Goal: Transaction & Acquisition: Purchase product/service

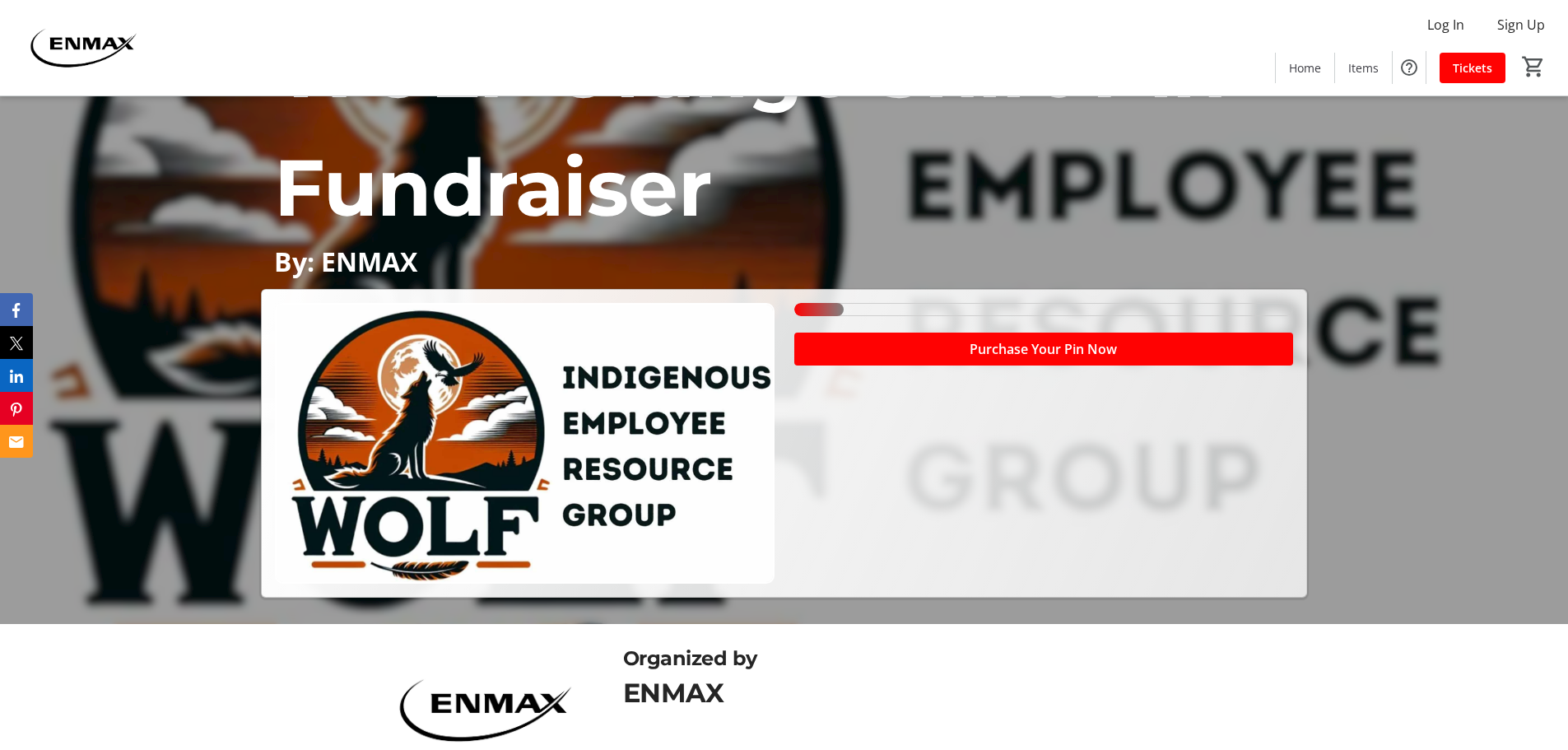
scroll to position [221, 0]
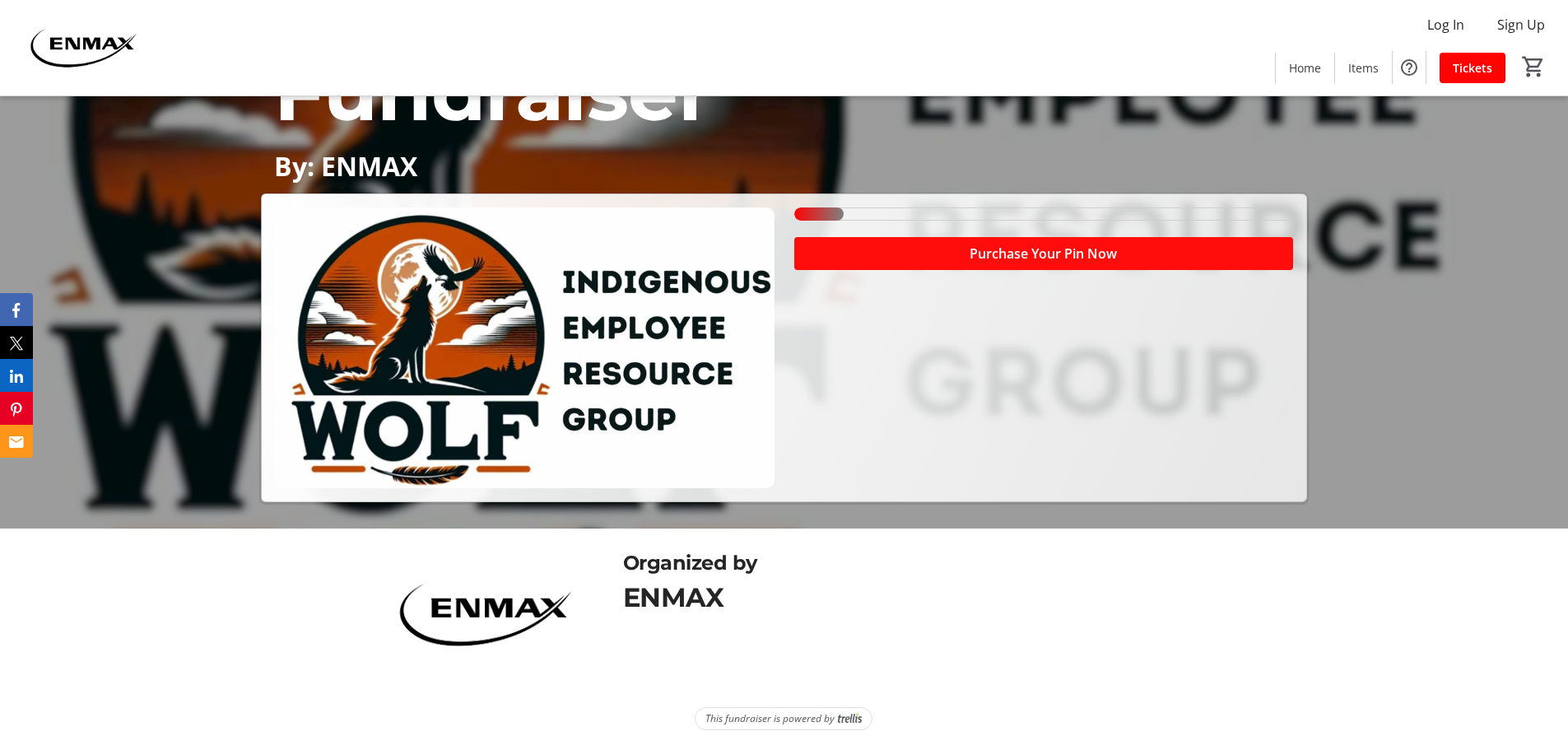
click at [996, 254] on span "Purchase Your Pin Now" at bounding box center [1043, 253] width 148 height 20
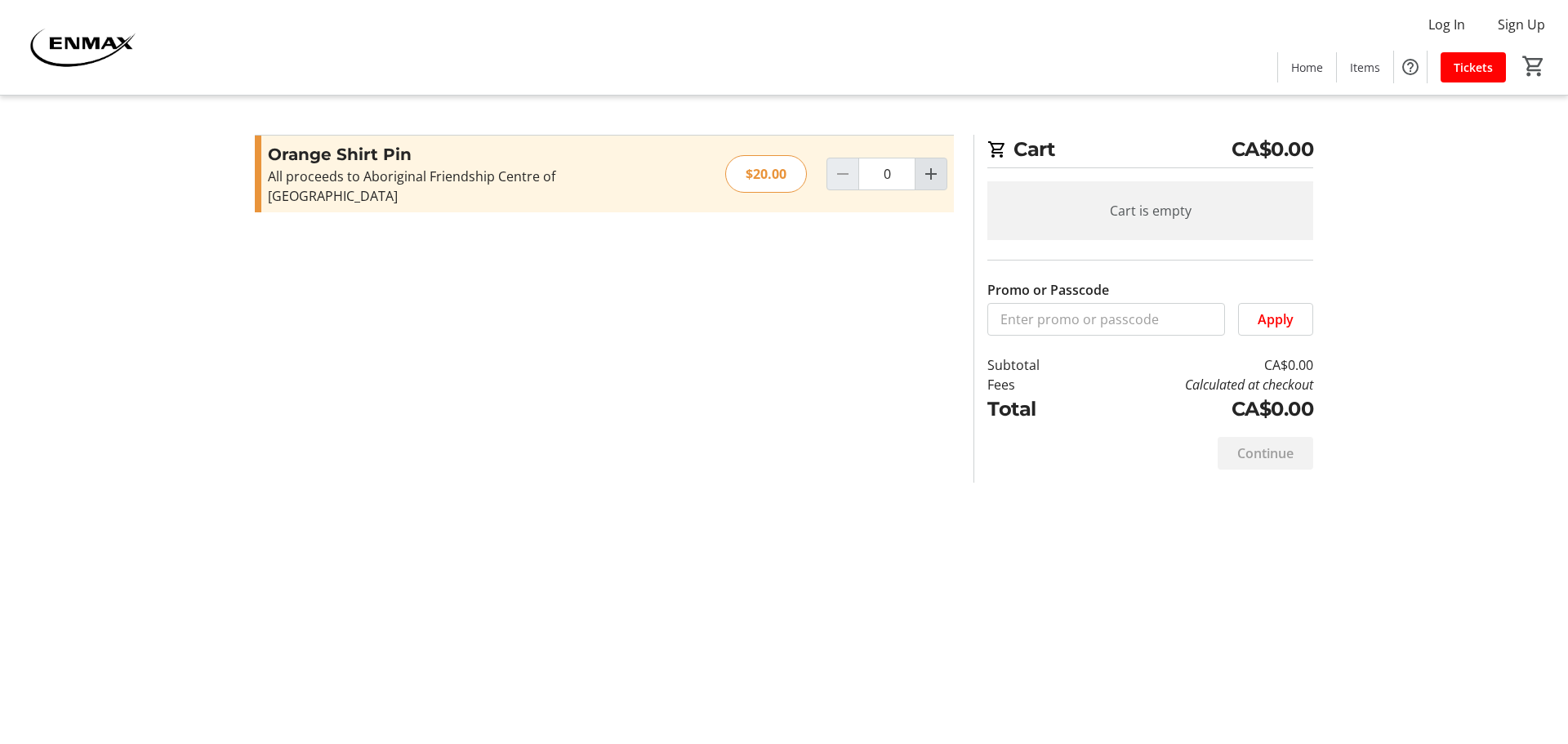
click at [933, 168] on mat-icon "Increment by one" at bounding box center [930, 173] width 19 height 19
type input "1"
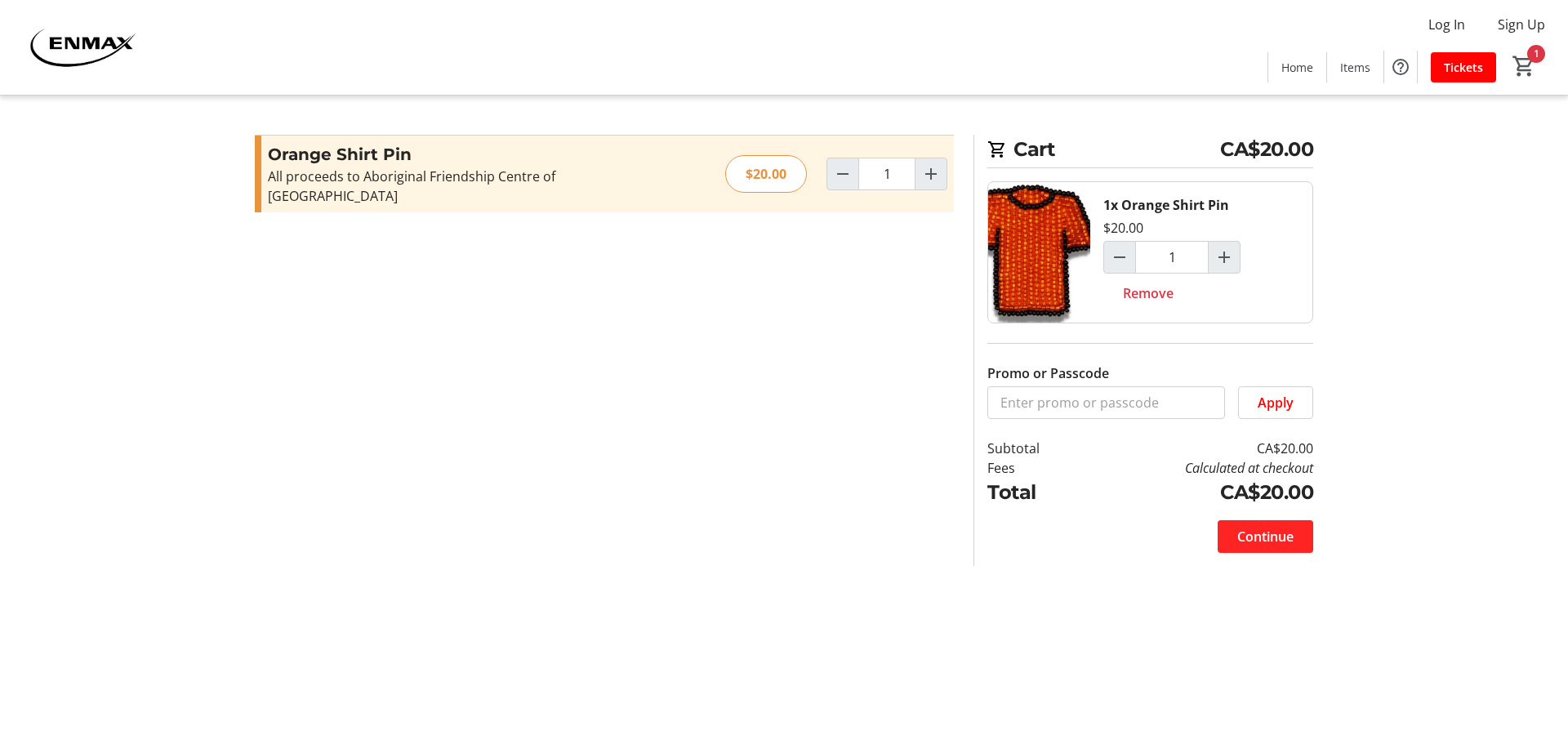
click at [1268, 535] on span "Continue" at bounding box center [1265, 536] width 56 height 19
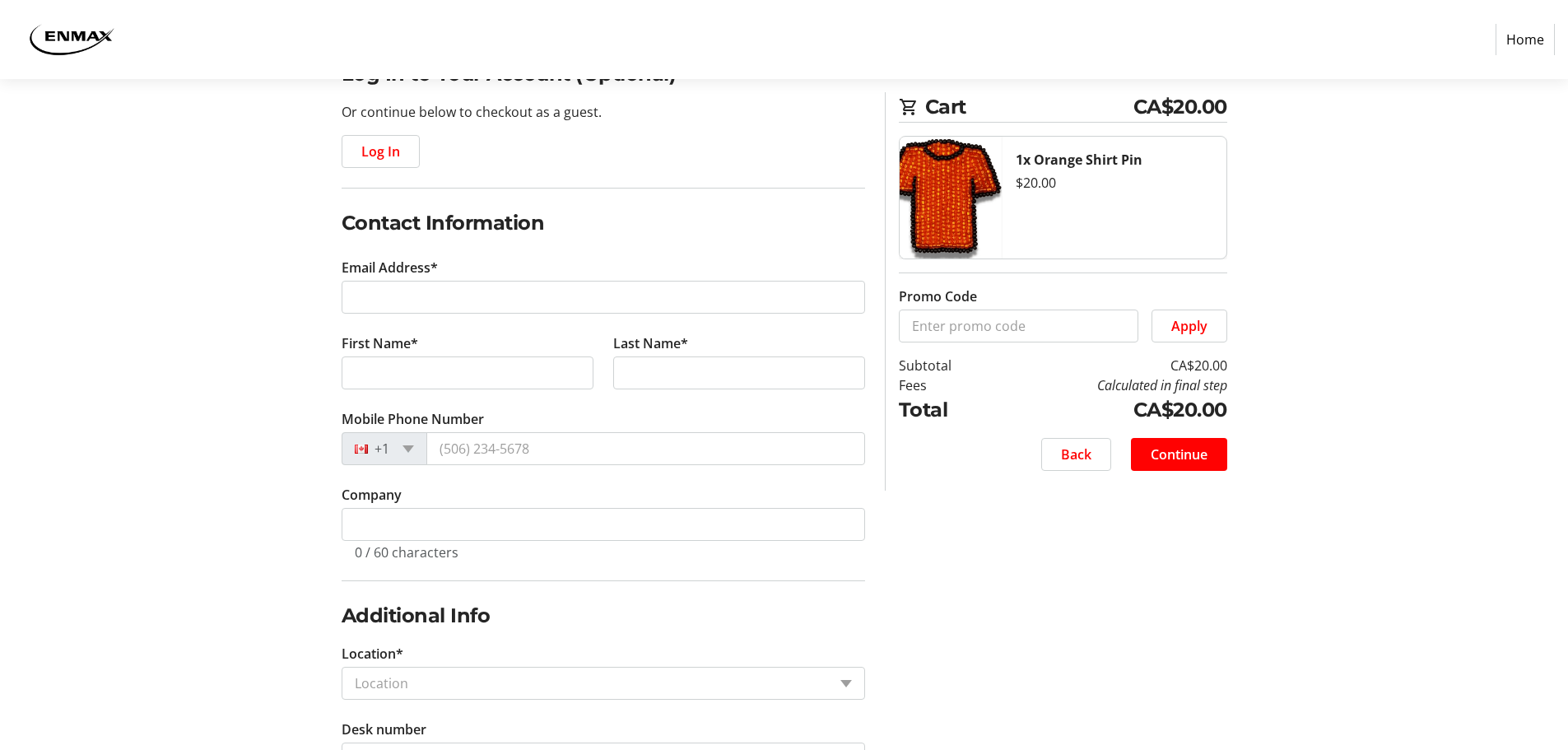
scroll to position [133, 0]
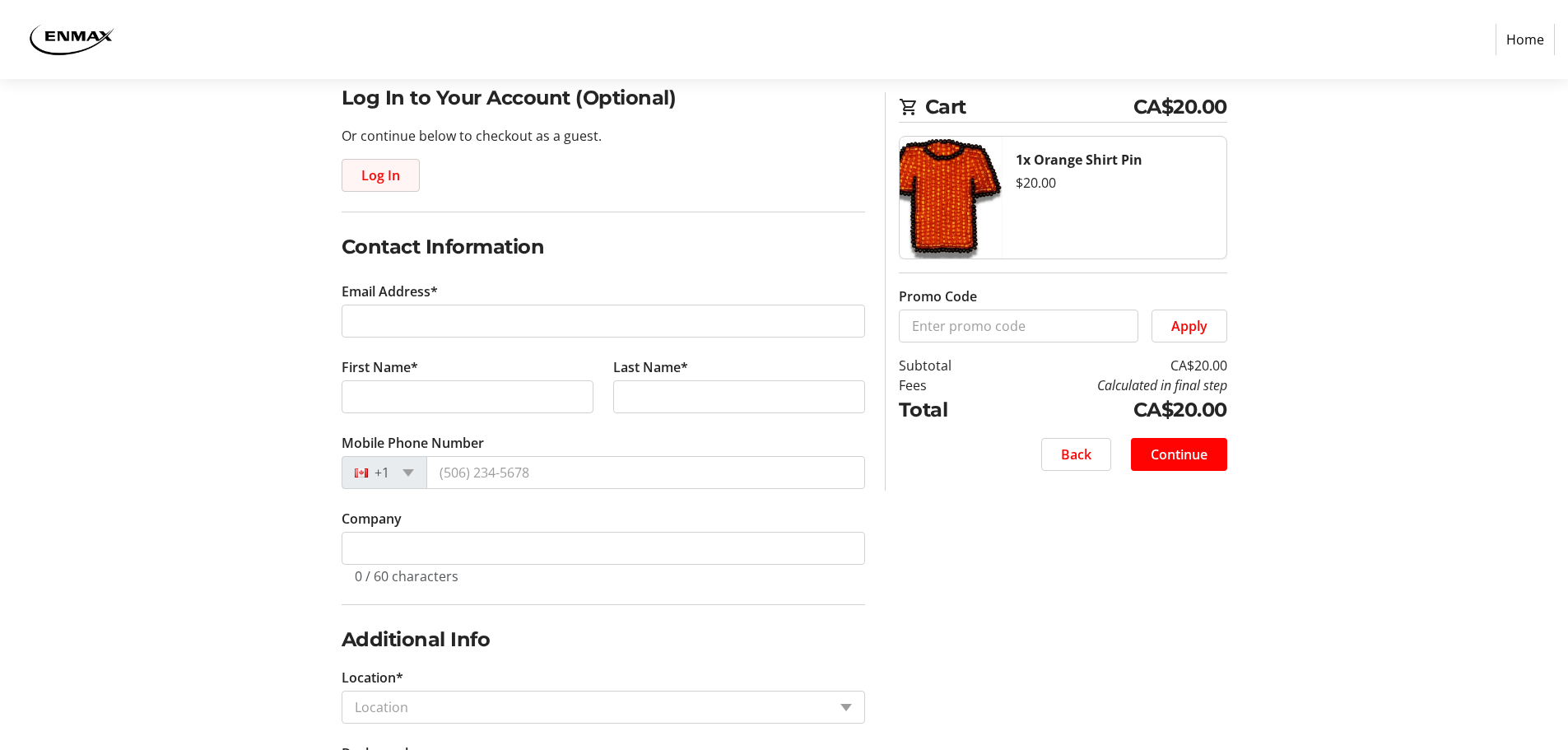
click at [377, 169] on span "Log In" at bounding box center [381, 175] width 39 height 20
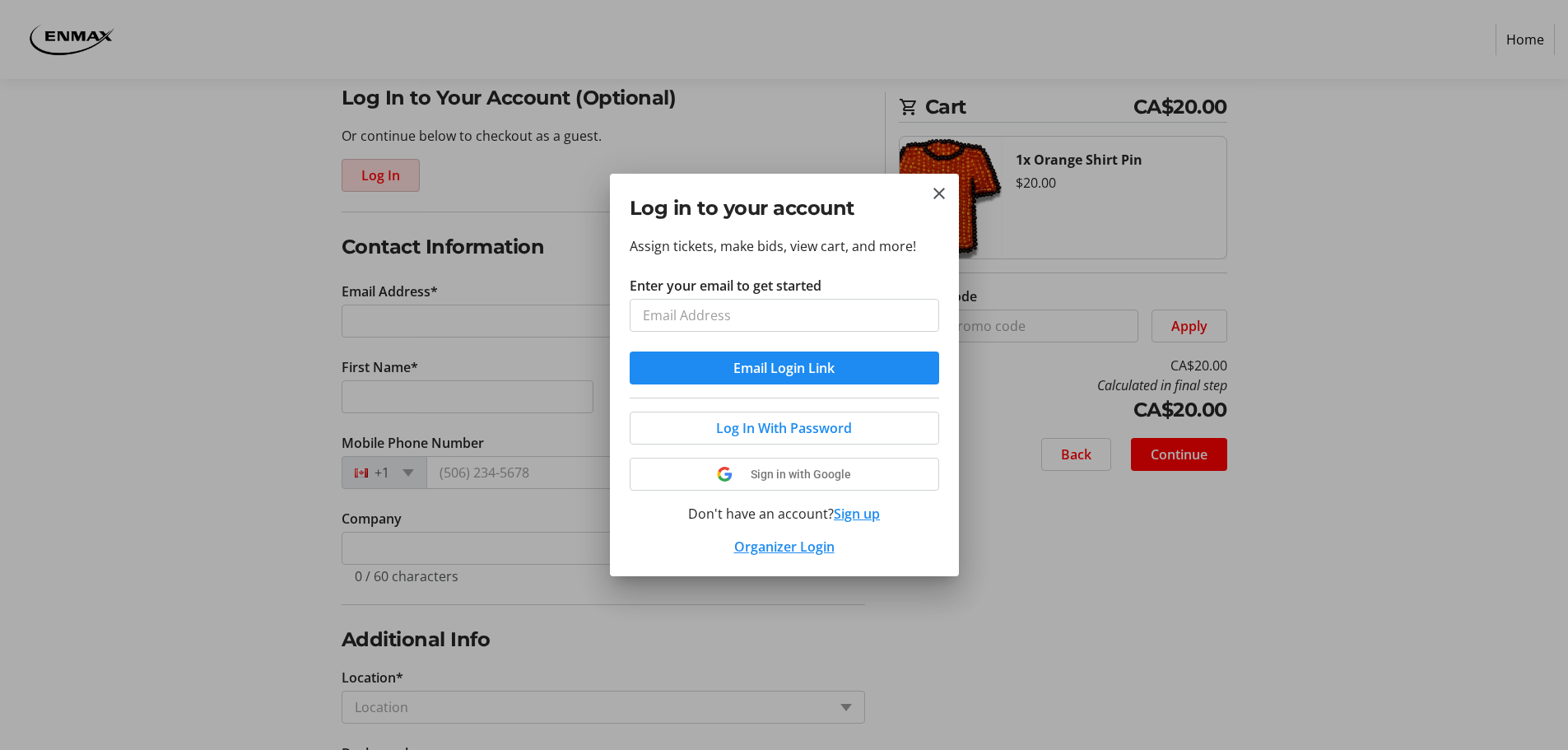
scroll to position [0, 0]
click at [943, 187] on mat-icon "Close" at bounding box center [938, 193] width 20 height 20
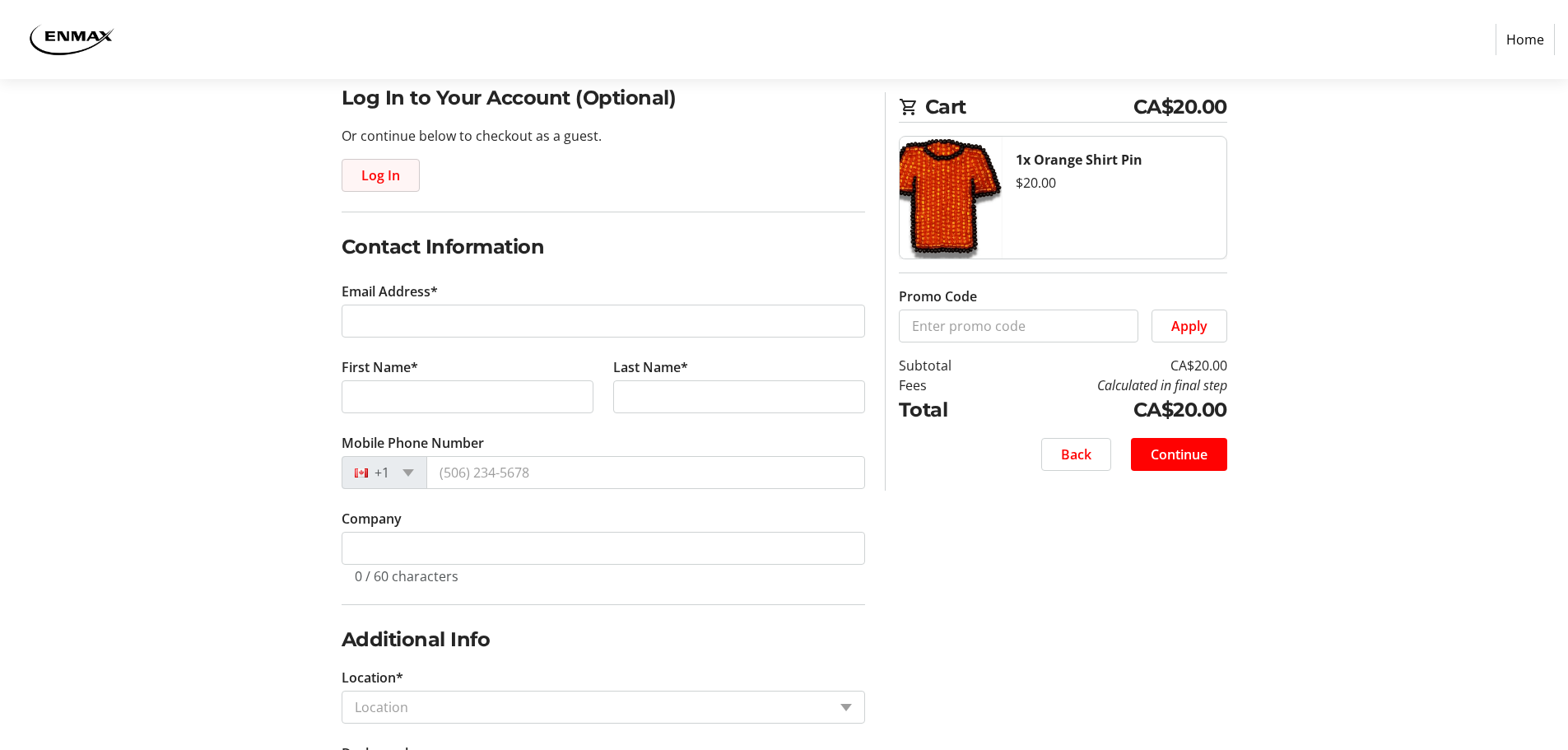
scroll to position [133, 0]
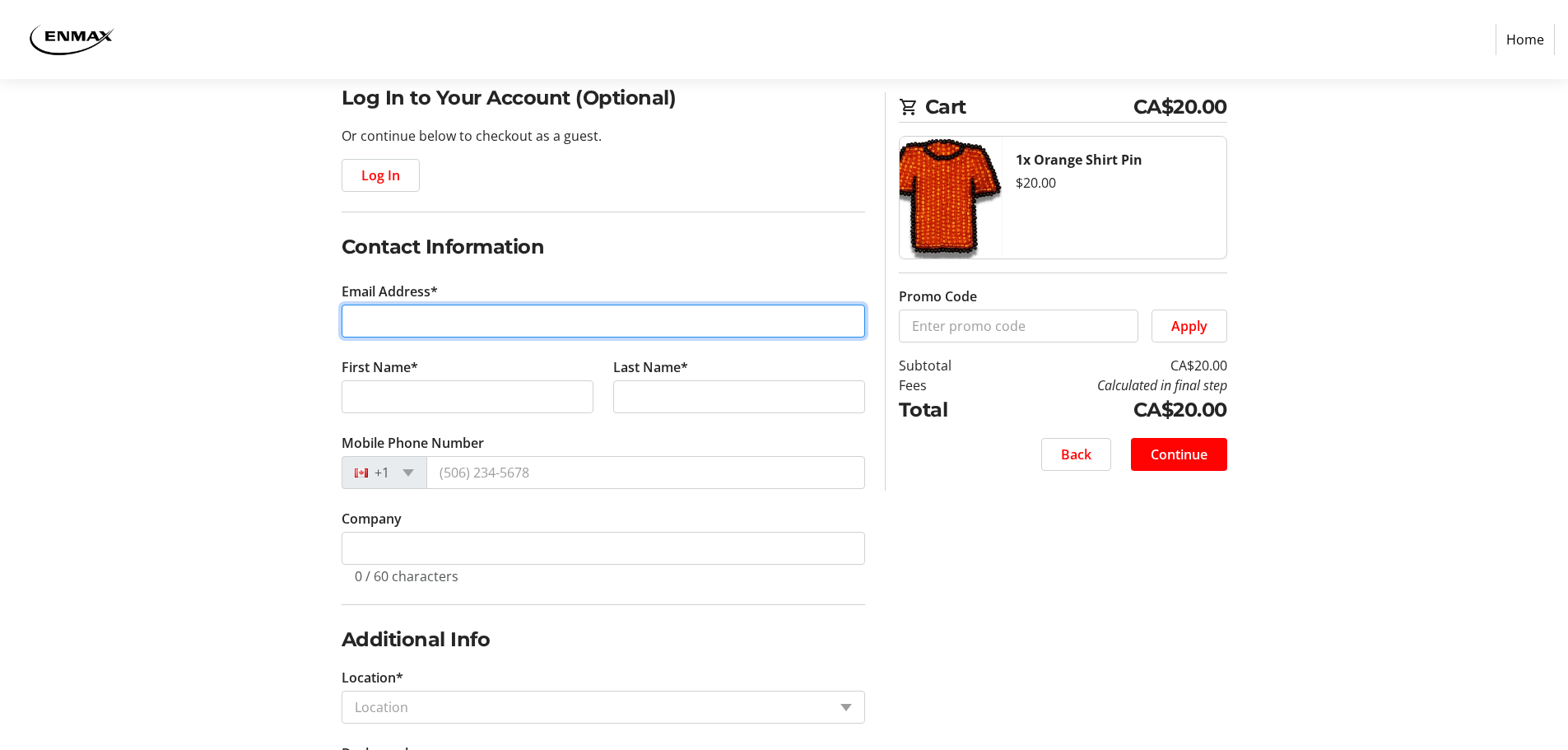
click at [373, 307] on input "Email Address*" at bounding box center [603, 321] width 523 height 33
type input "b"
type input "[EMAIL_ADDRESS][DOMAIN_NAME]"
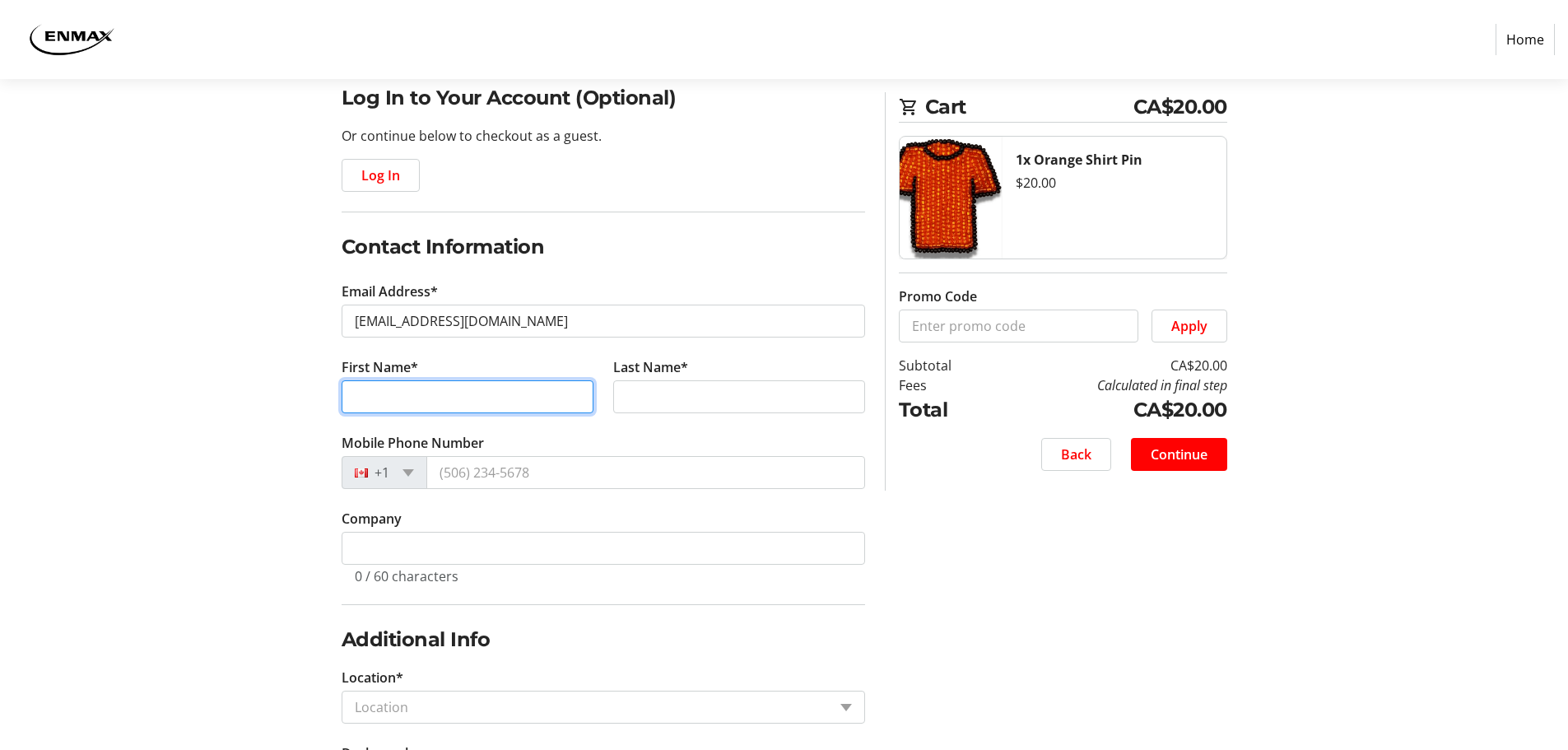
click at [400, 396] on input "First Name*" at bounding box center [467, 396] width 252 height 33
type input "[PERSON_NAME]"
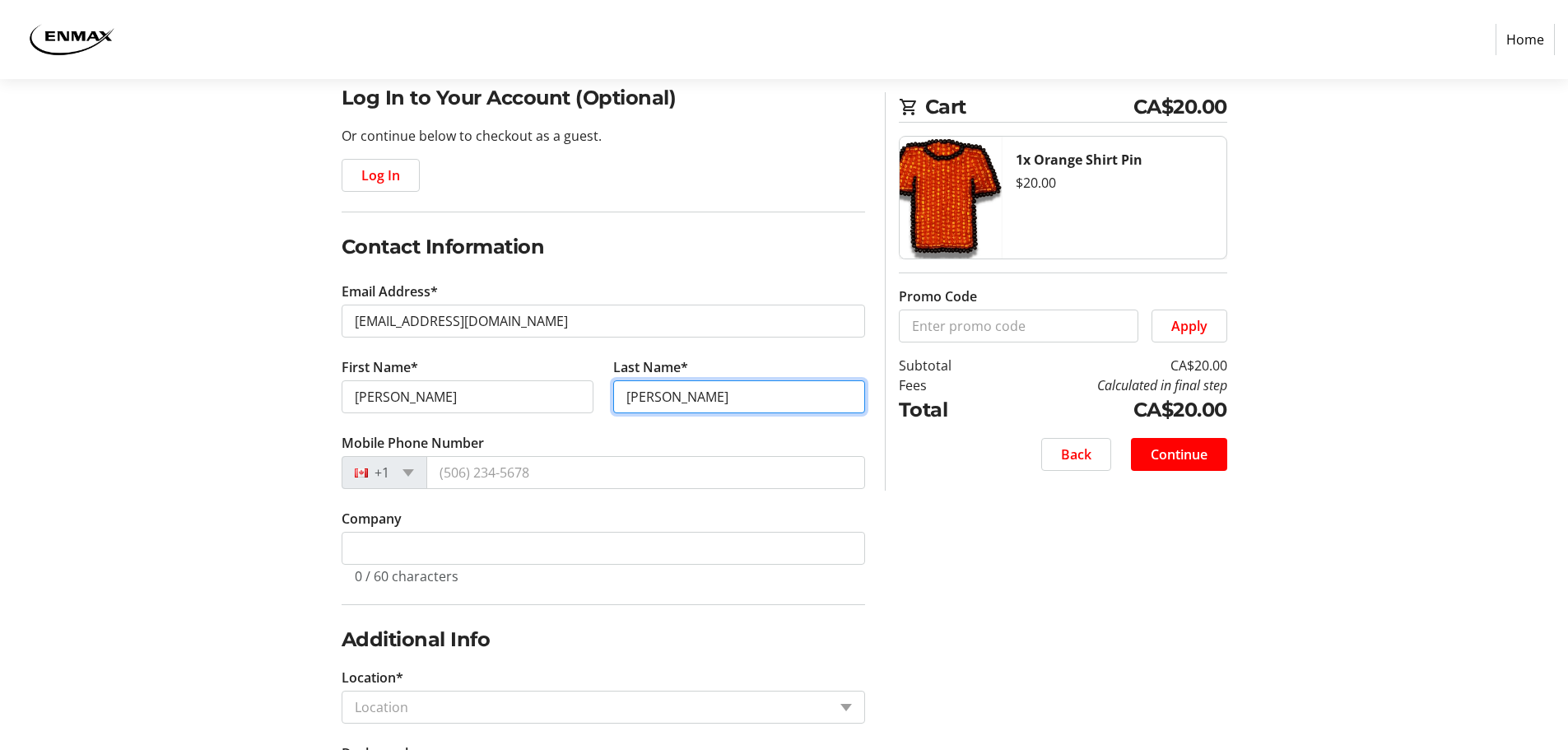
type input "[PERSON_NAME]"
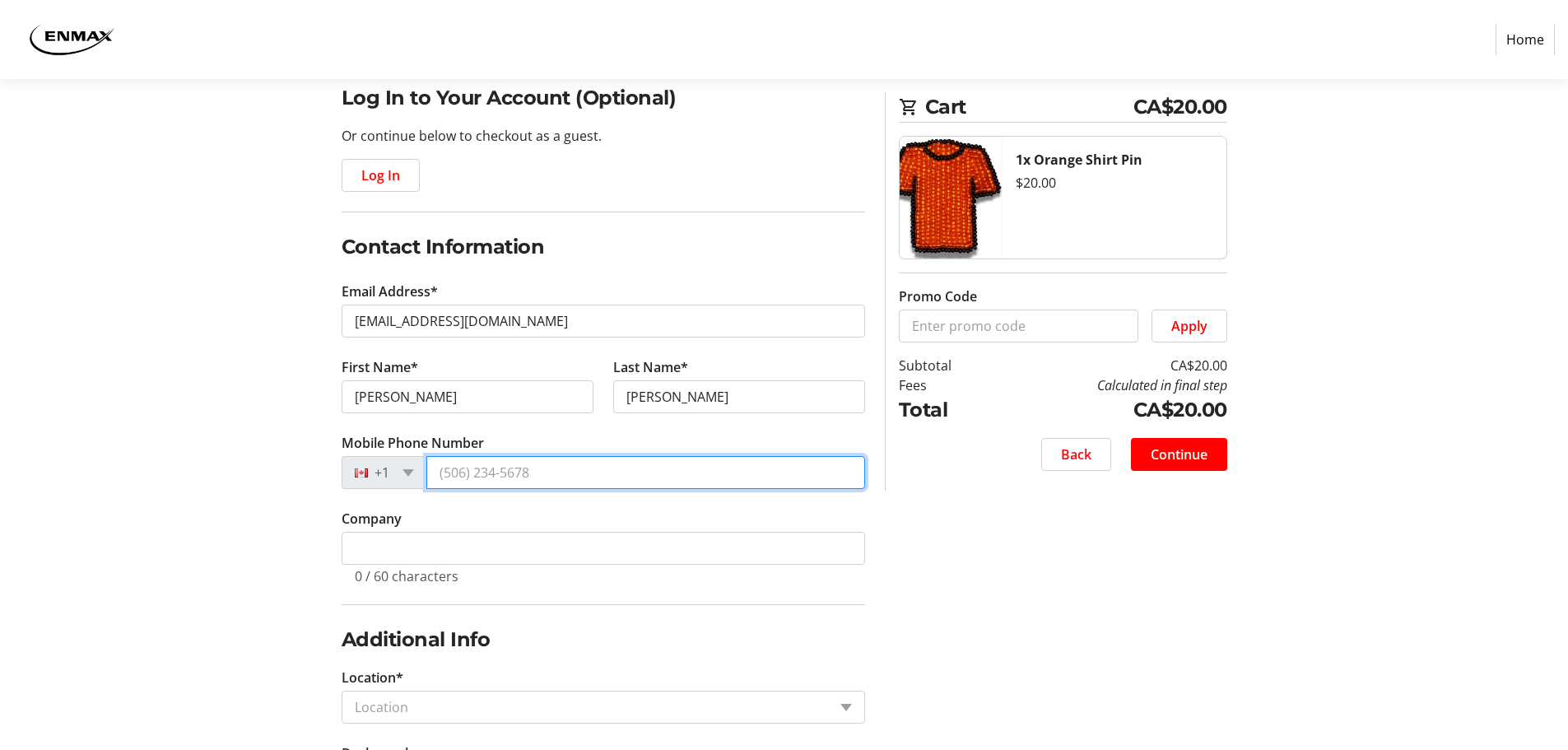
click at [435, 474] on input "Mobile Phone Number" at bounding box center [646, 472] width 438 height 33
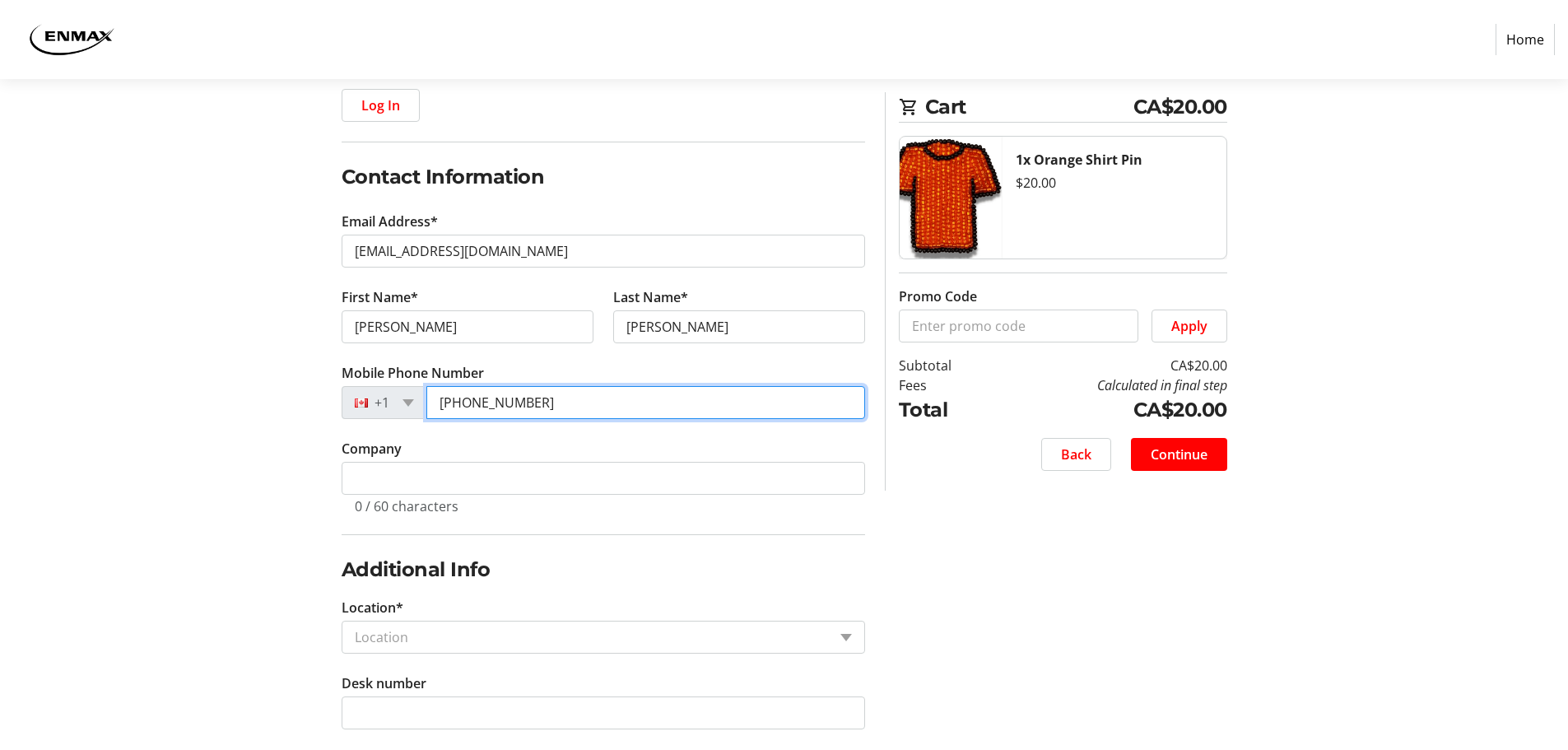
scroll to position [297, 0]
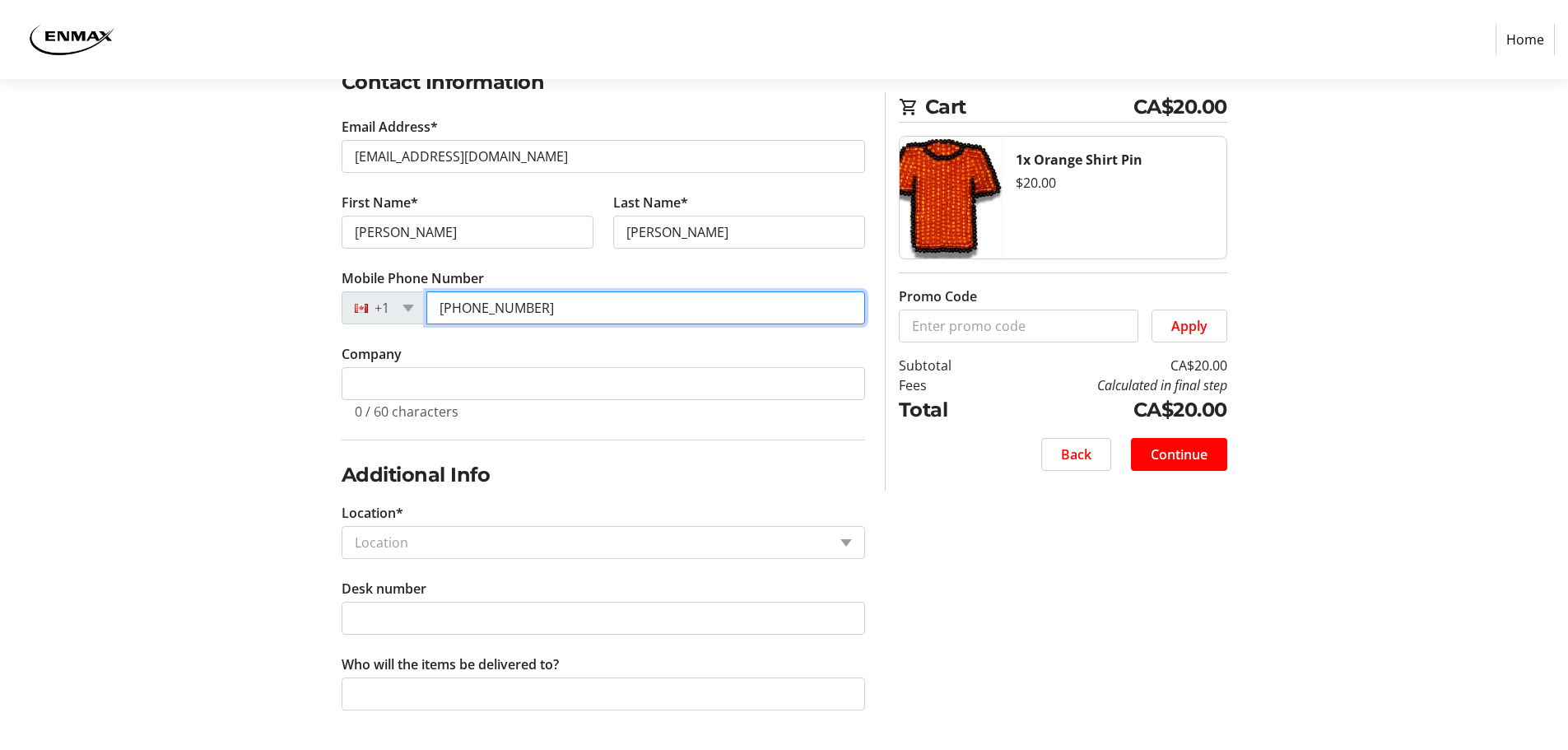
type input "[PHONE_NUMBER]"
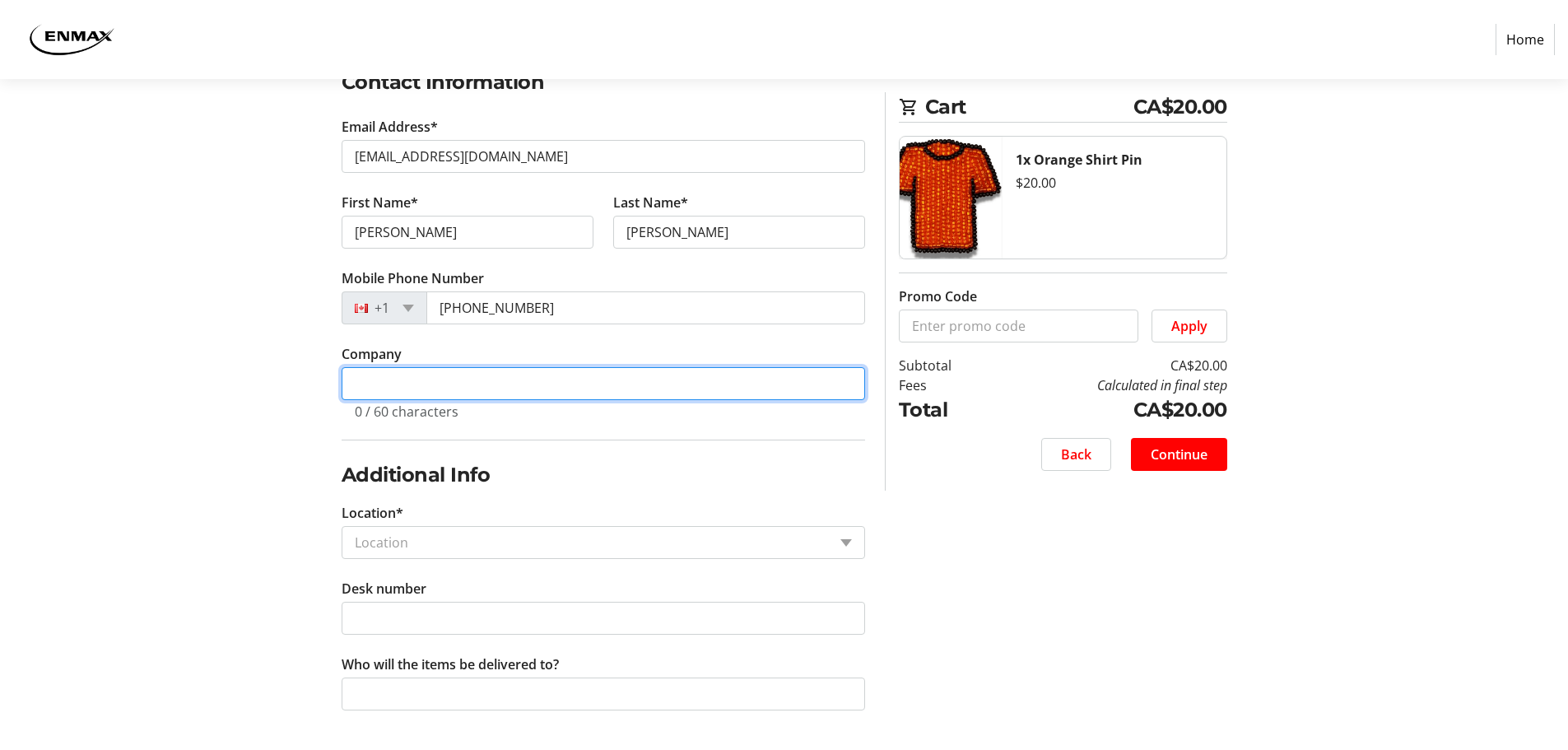
click at [503, 385] on input "Company" at bounding box center [603, 383] width 523 height 33
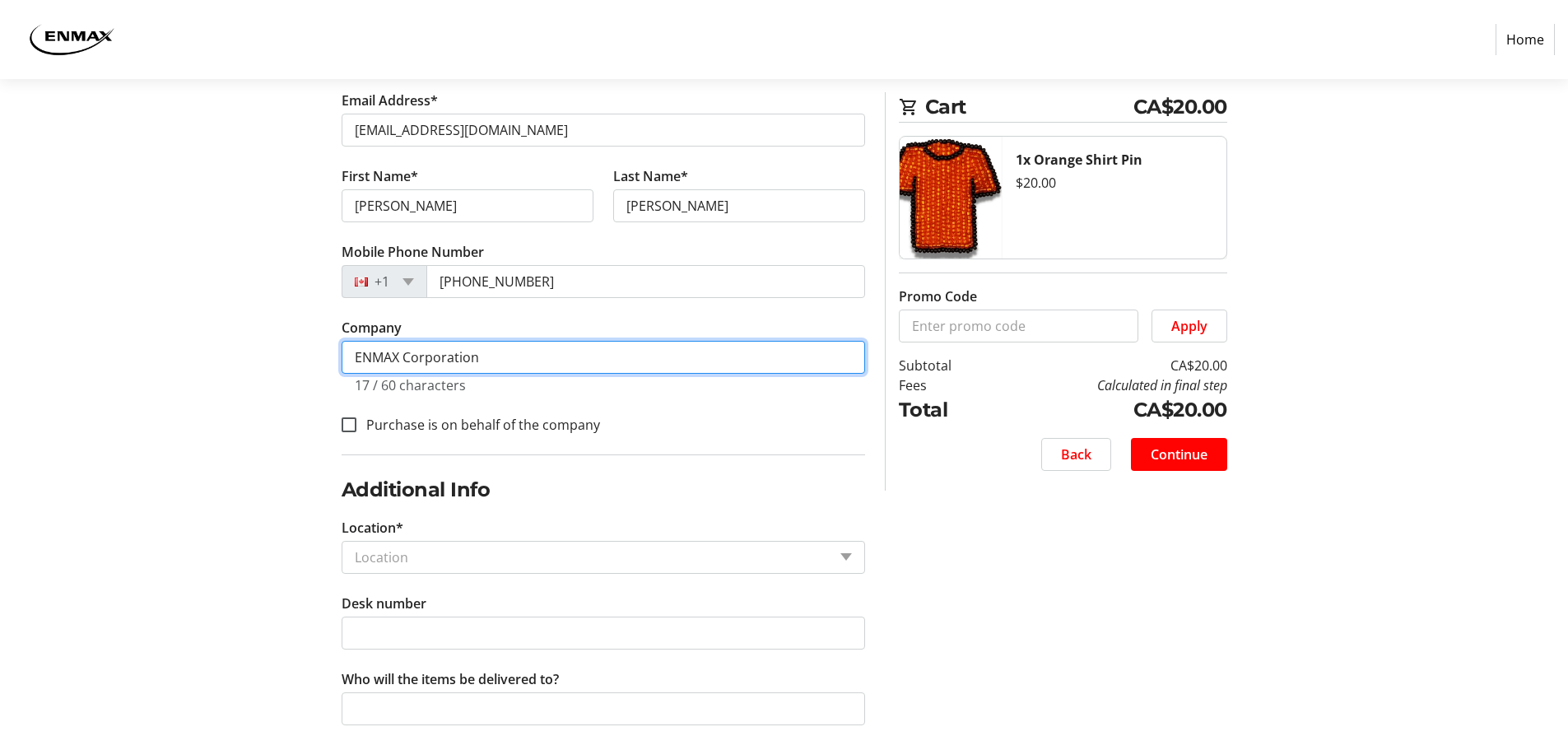
scroll to position [338, 0]
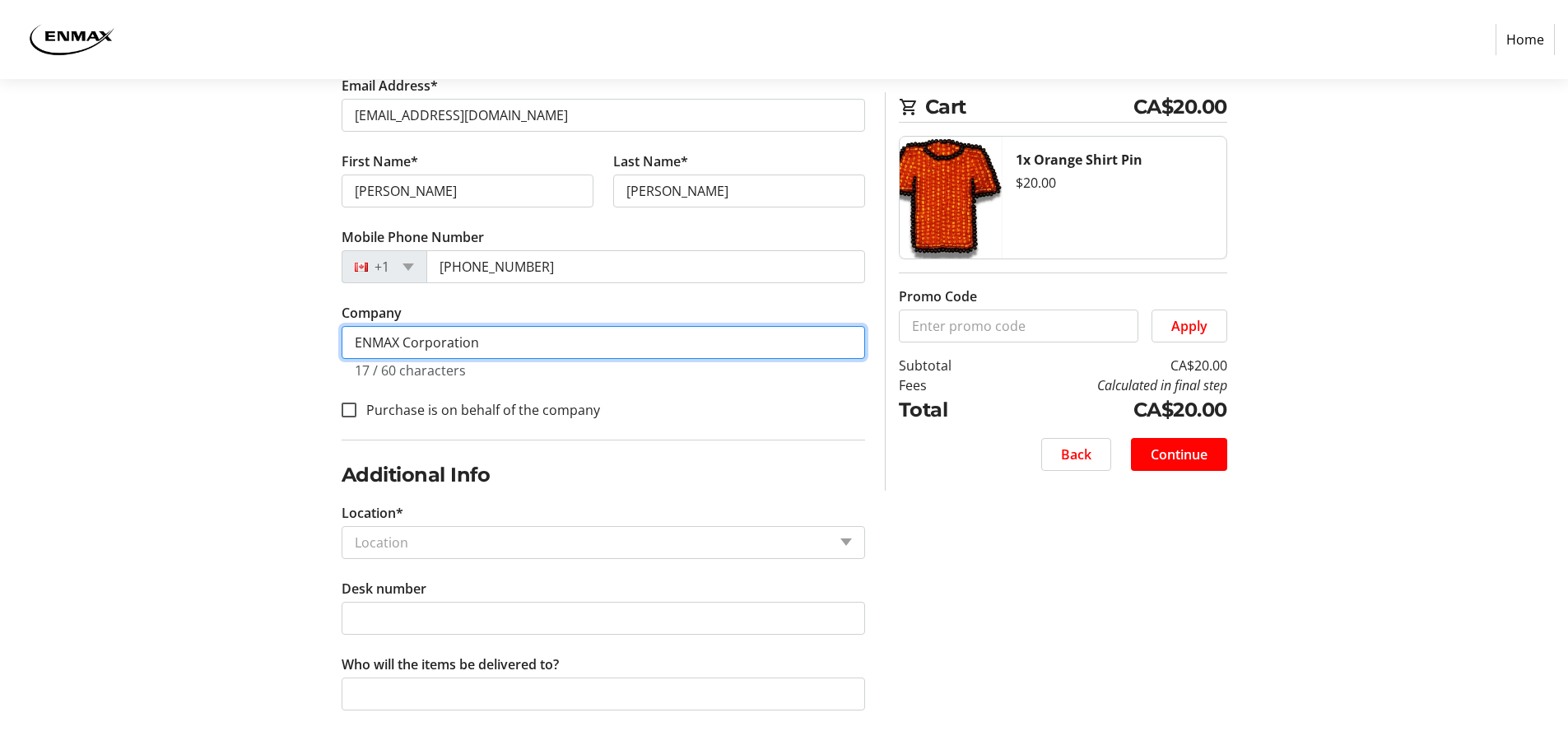
type input "ENMAX Corporation"
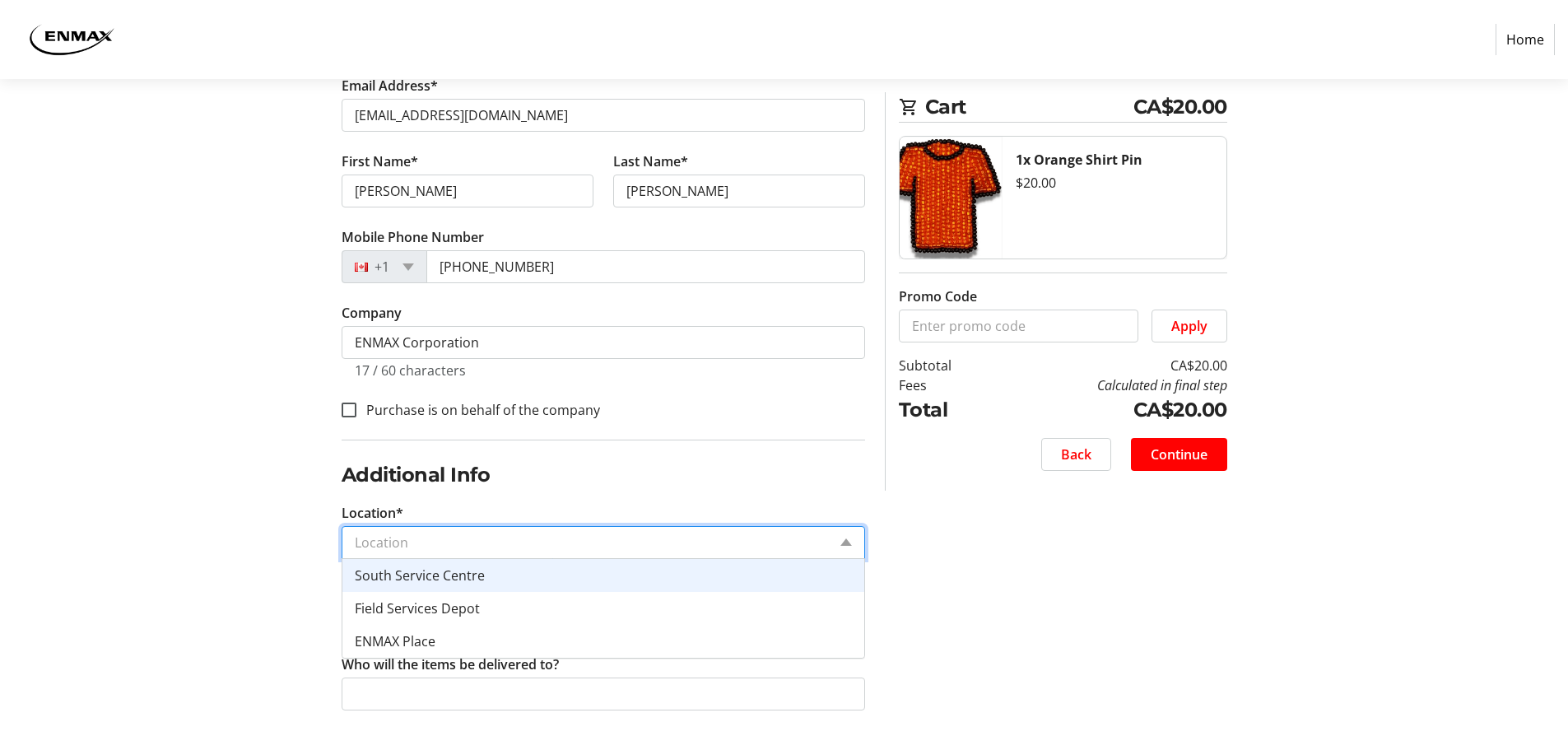
click at [434, 540] on input "Location*" at bounding box center [591, 542] width 472 height 20
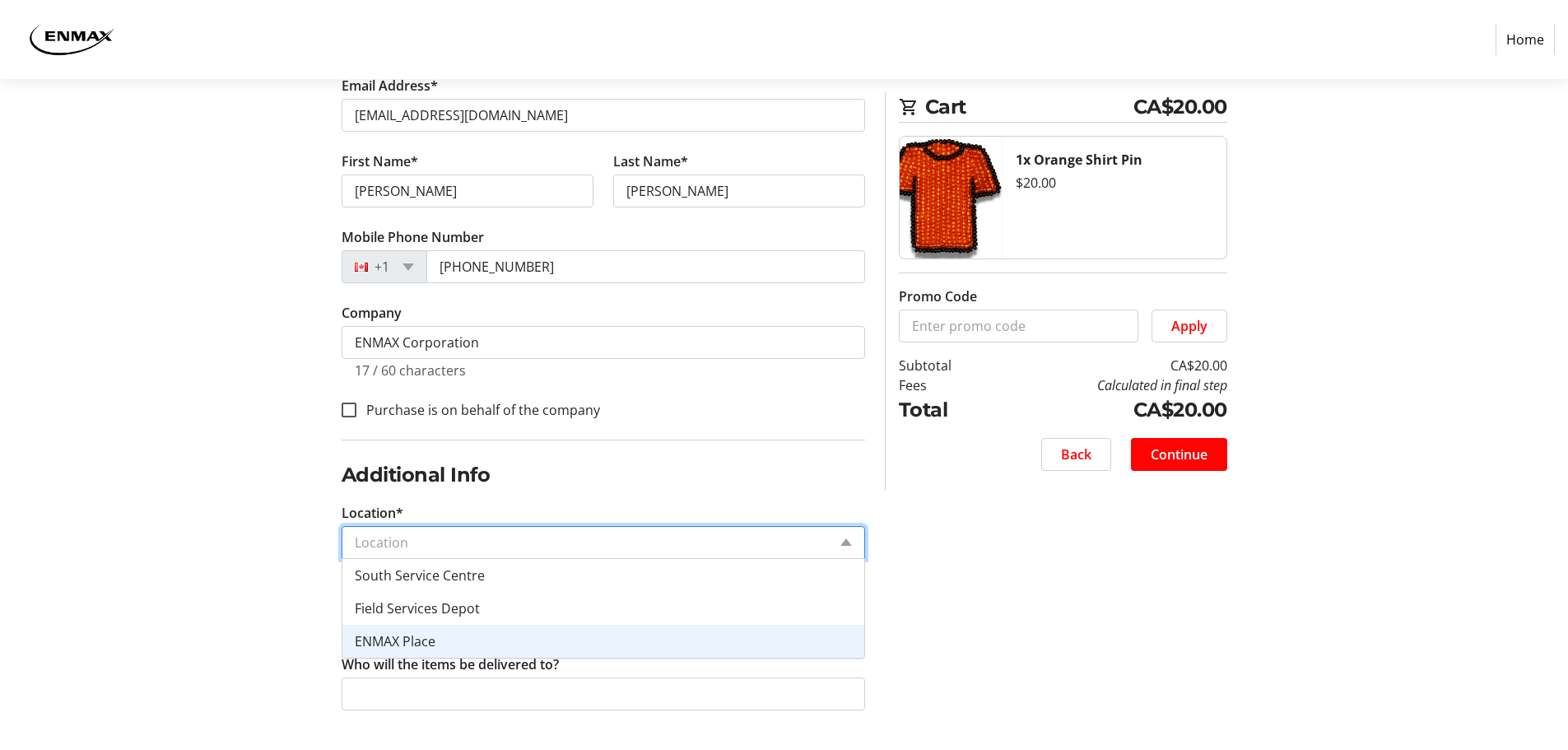
click at [437, 646] on div "ENMAX Place" at bounding box center [604, 640] width 522 height 33
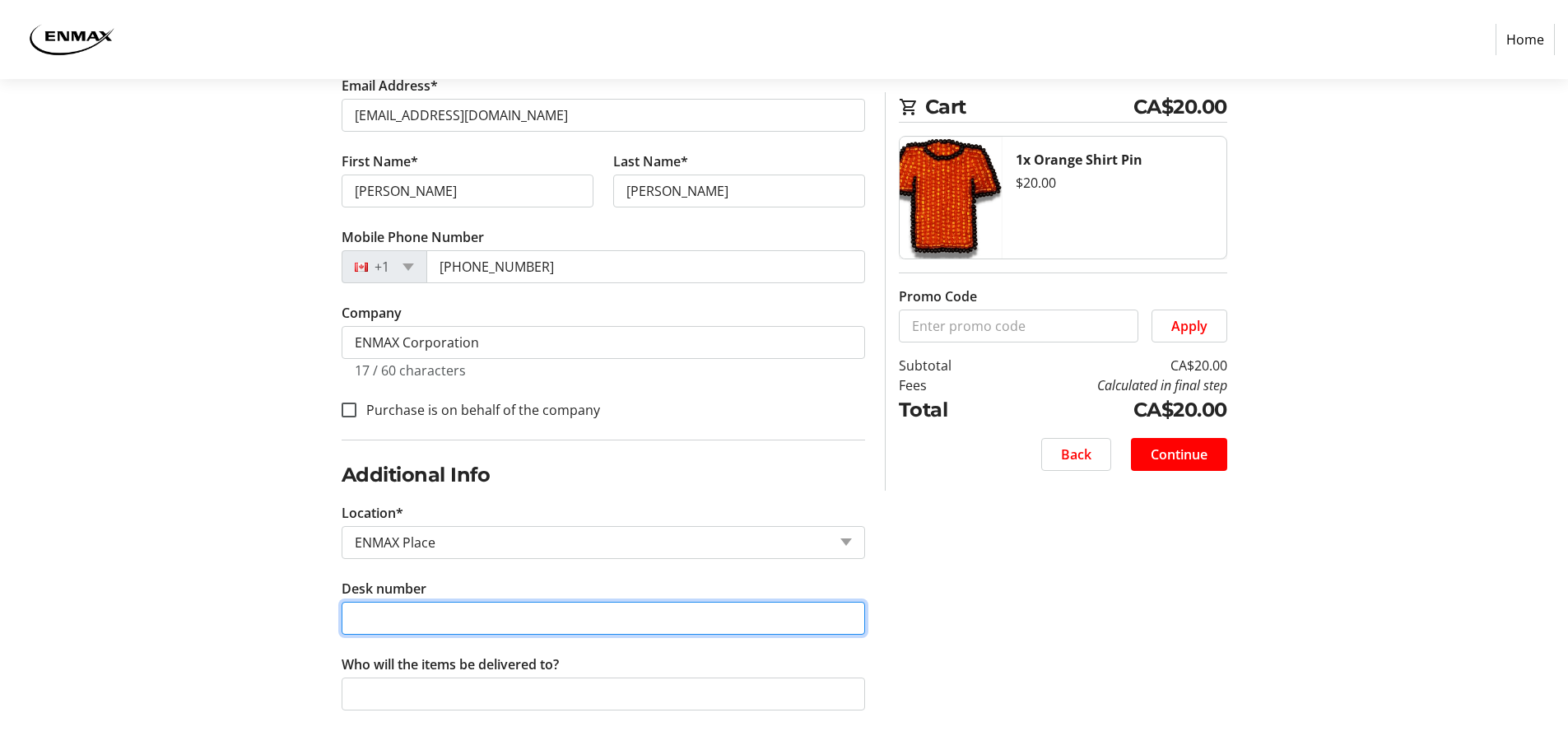
click at [400, 619] on input "Desk number" at bounding box center [603, 618] width 523 height 33
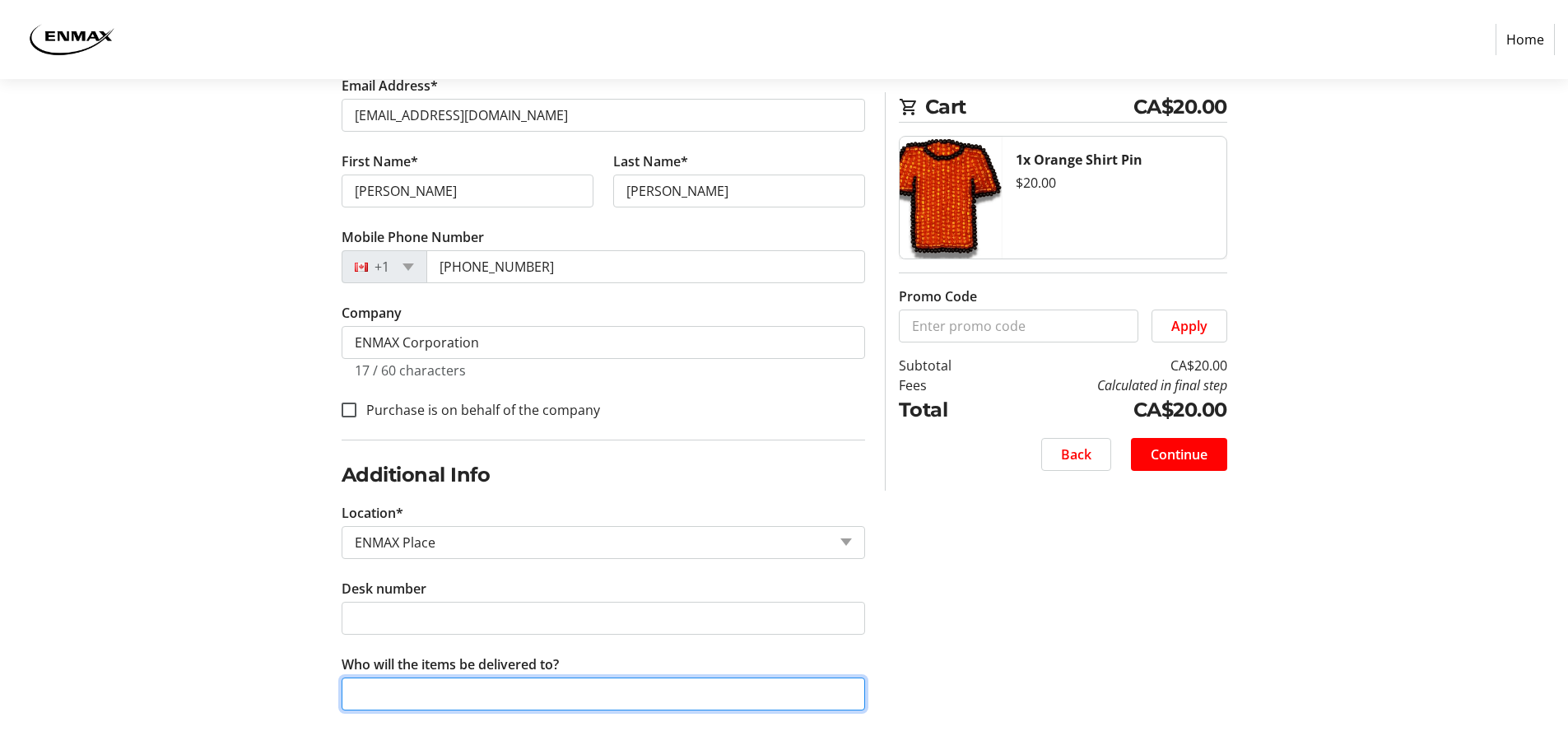
click at [392, 703] on input "Who will the items be delivered to?" at bounding box center [603, 693] width 523 height 33
type input "[PERSON_NAME]"
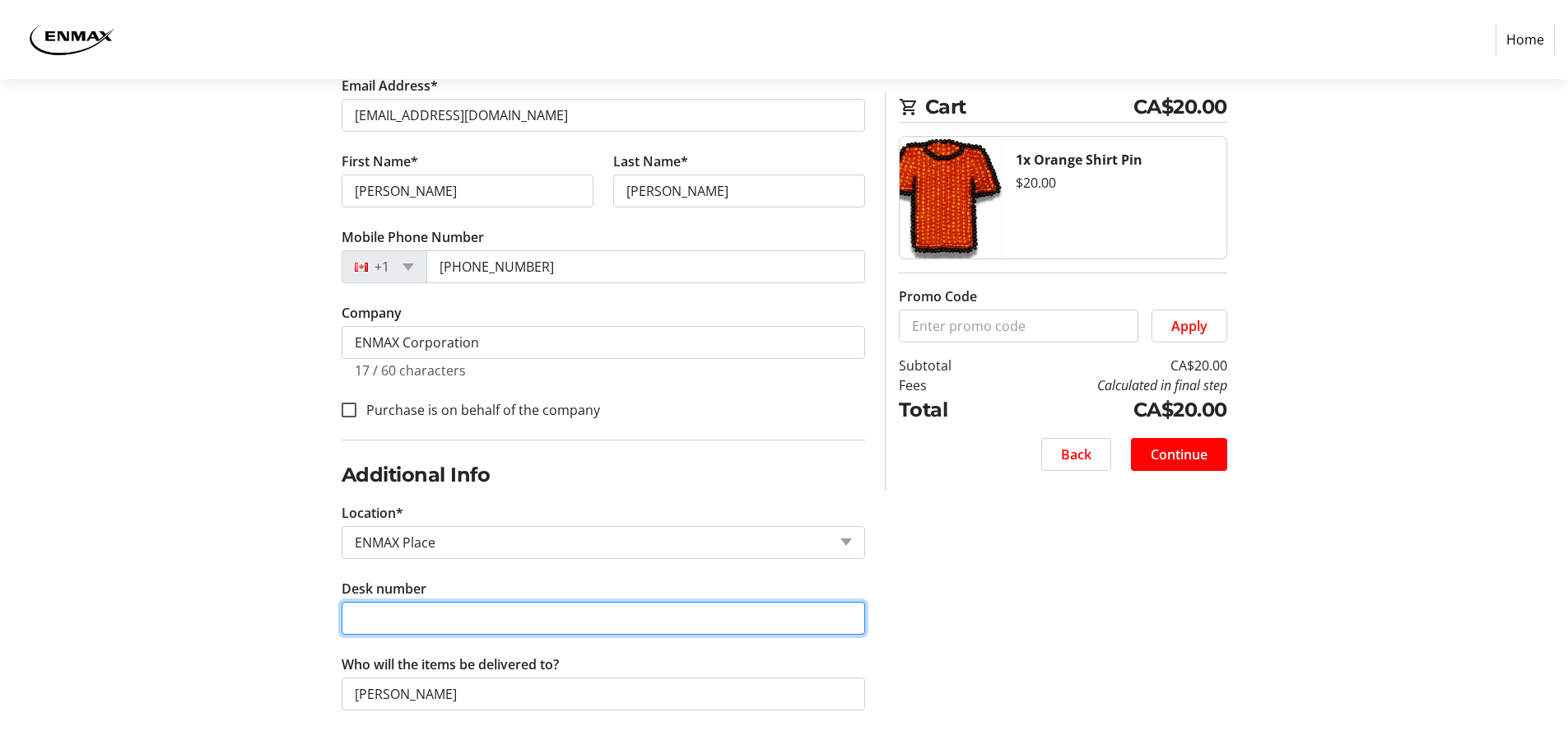
click at [391, 619] on input "Desk number" at bounding box center [603, 618] width 523 height 33
type input "2846E"
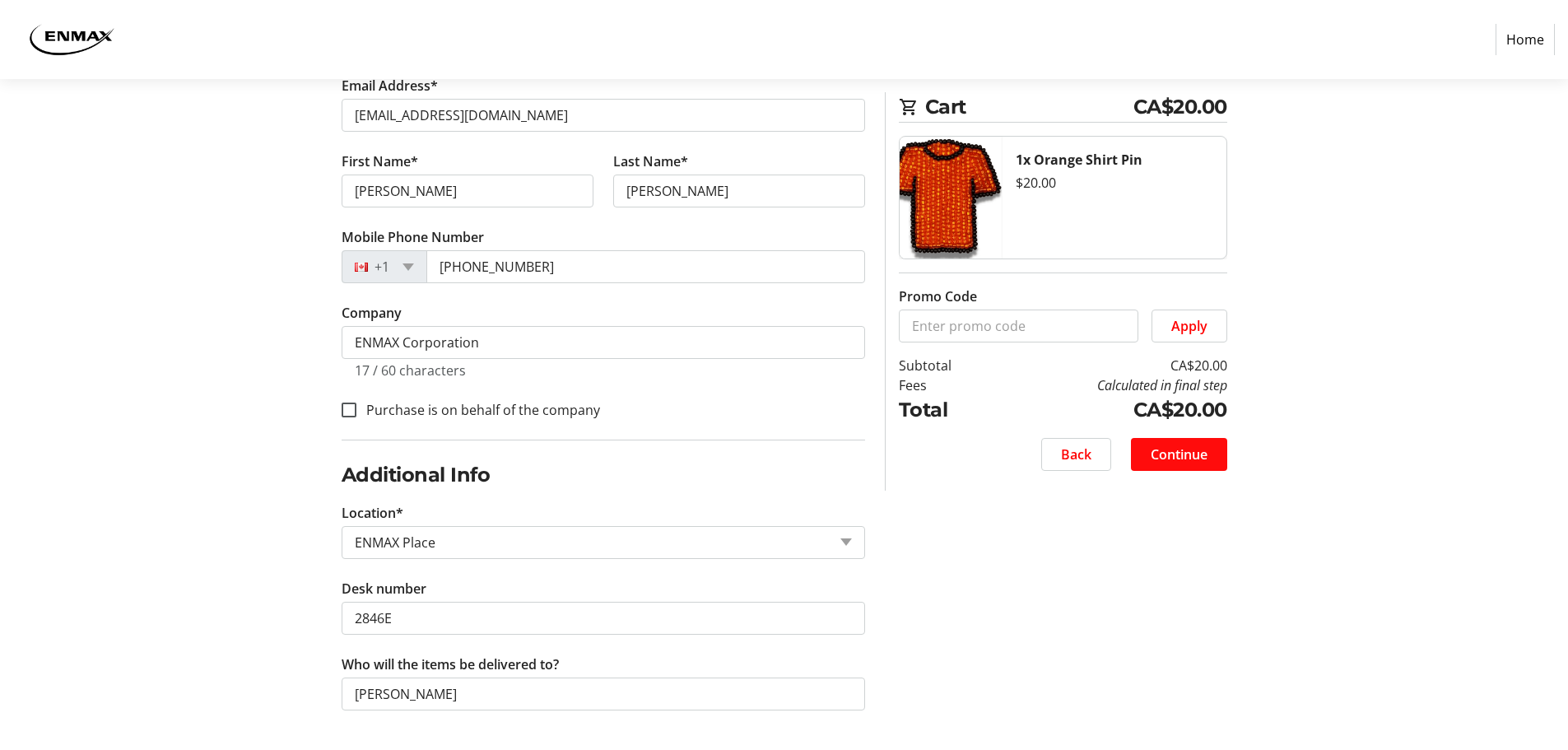
click at [1178, 458] on span "Continue" at bounding box center [1178, 454] width 57 height 20
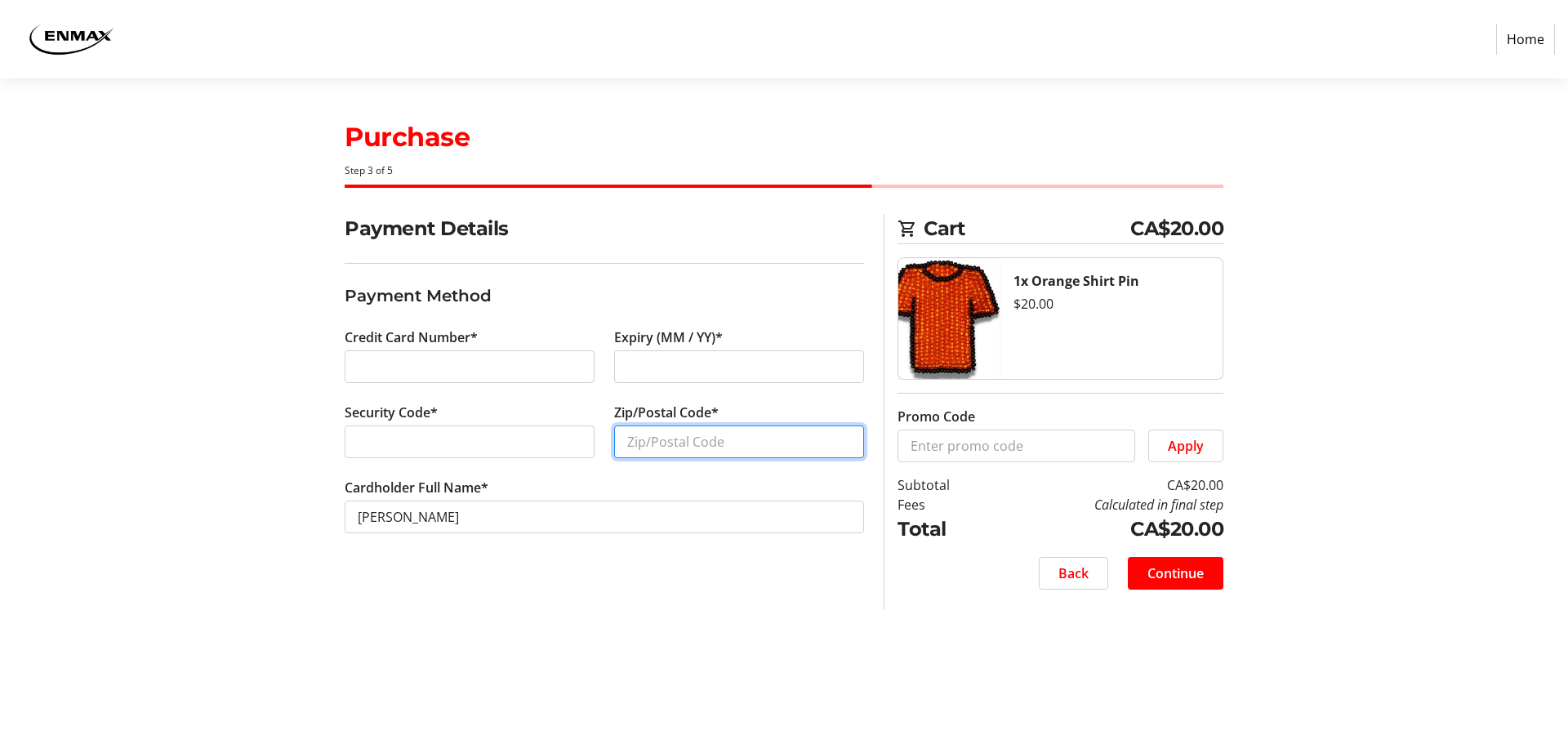
click at [700, 440] on input "Zip/Postal Code*" at bounding box center [738, 442] width 250 height 32
type input "T1X 1M3"
click at [1197, 570] on span "Continue" at bounding box center [1175, 573] width 56 height 19
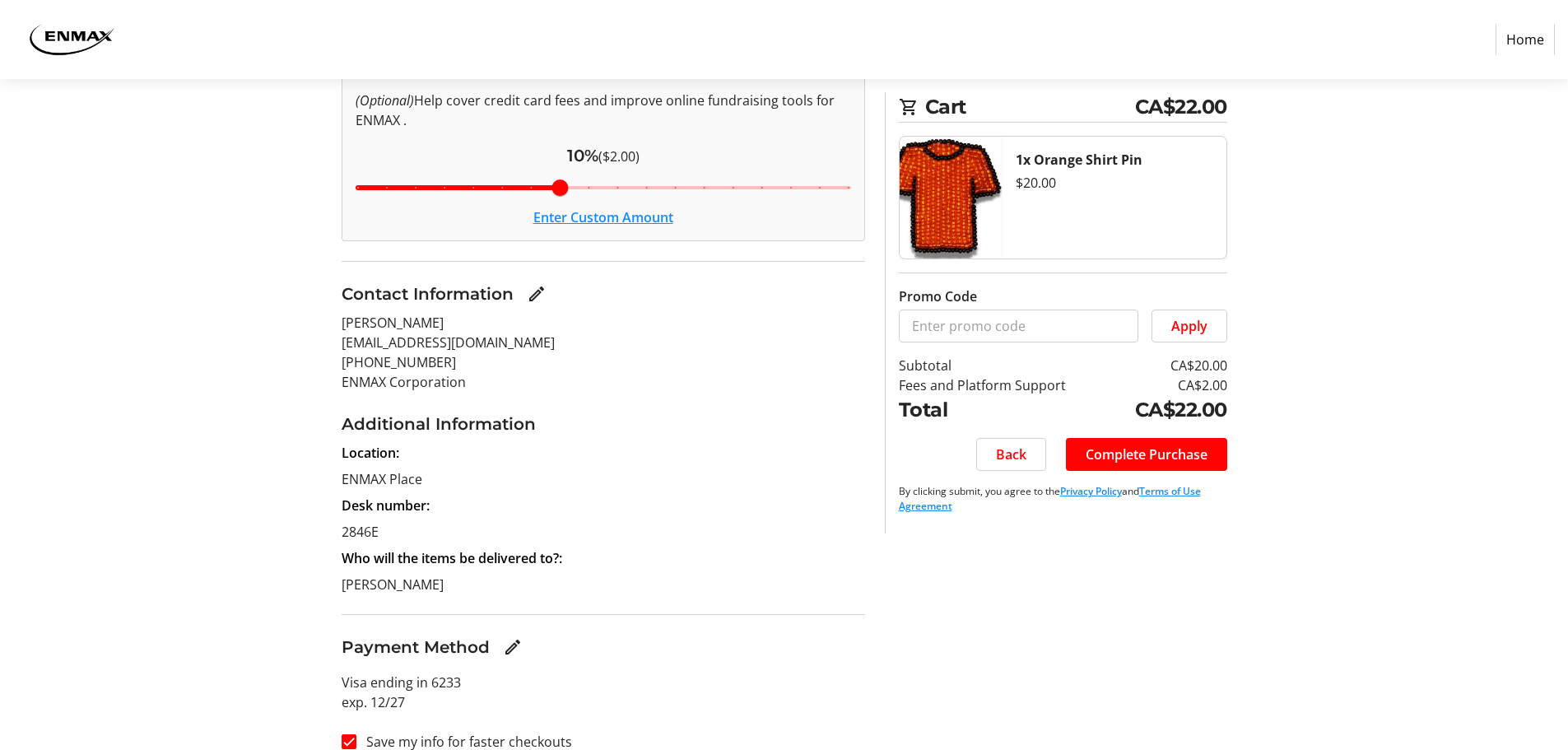
scroll to position [230, 0]
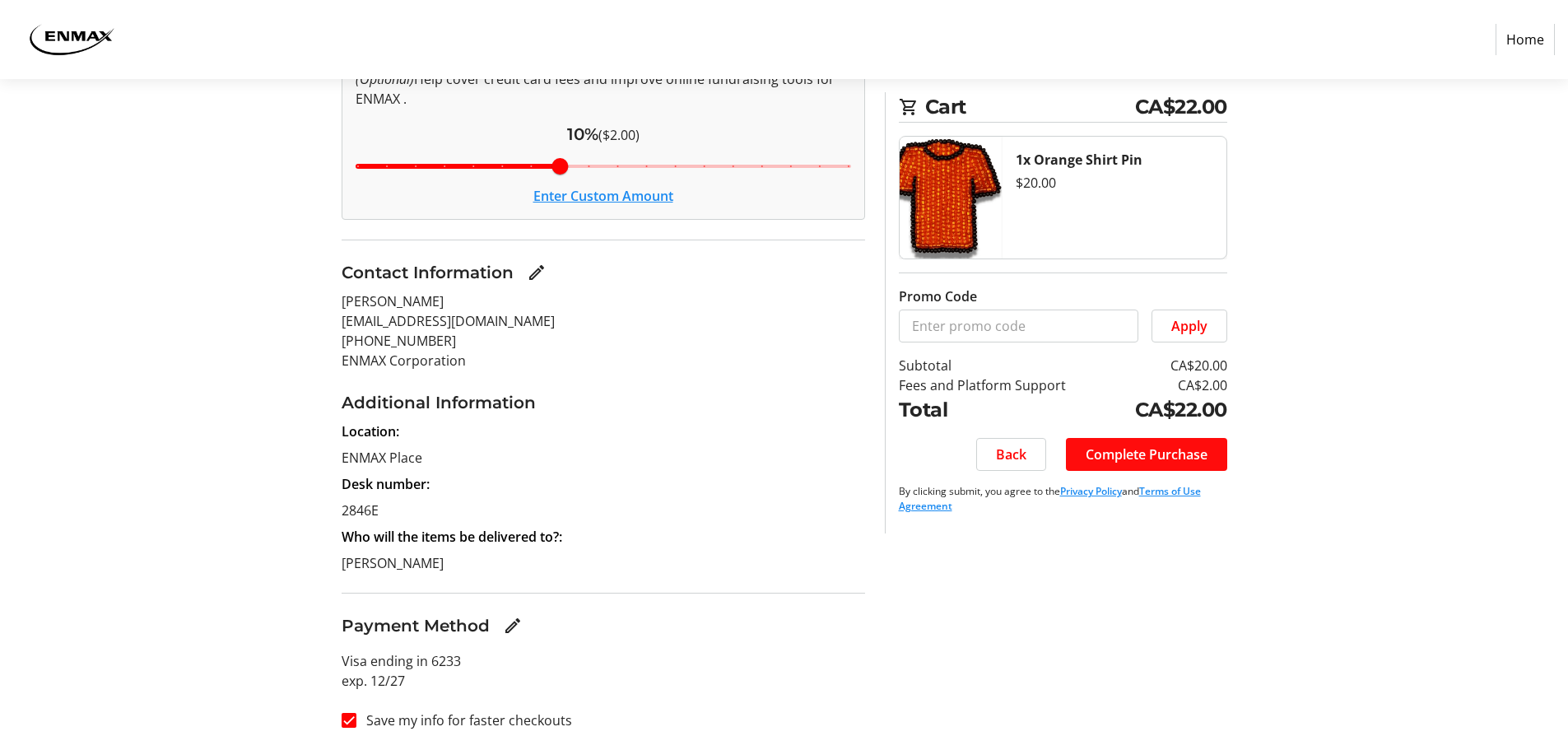
click at [1173, 451] on span "Complete Purchase" at bounding box center [1145, 454] width 122 height 20
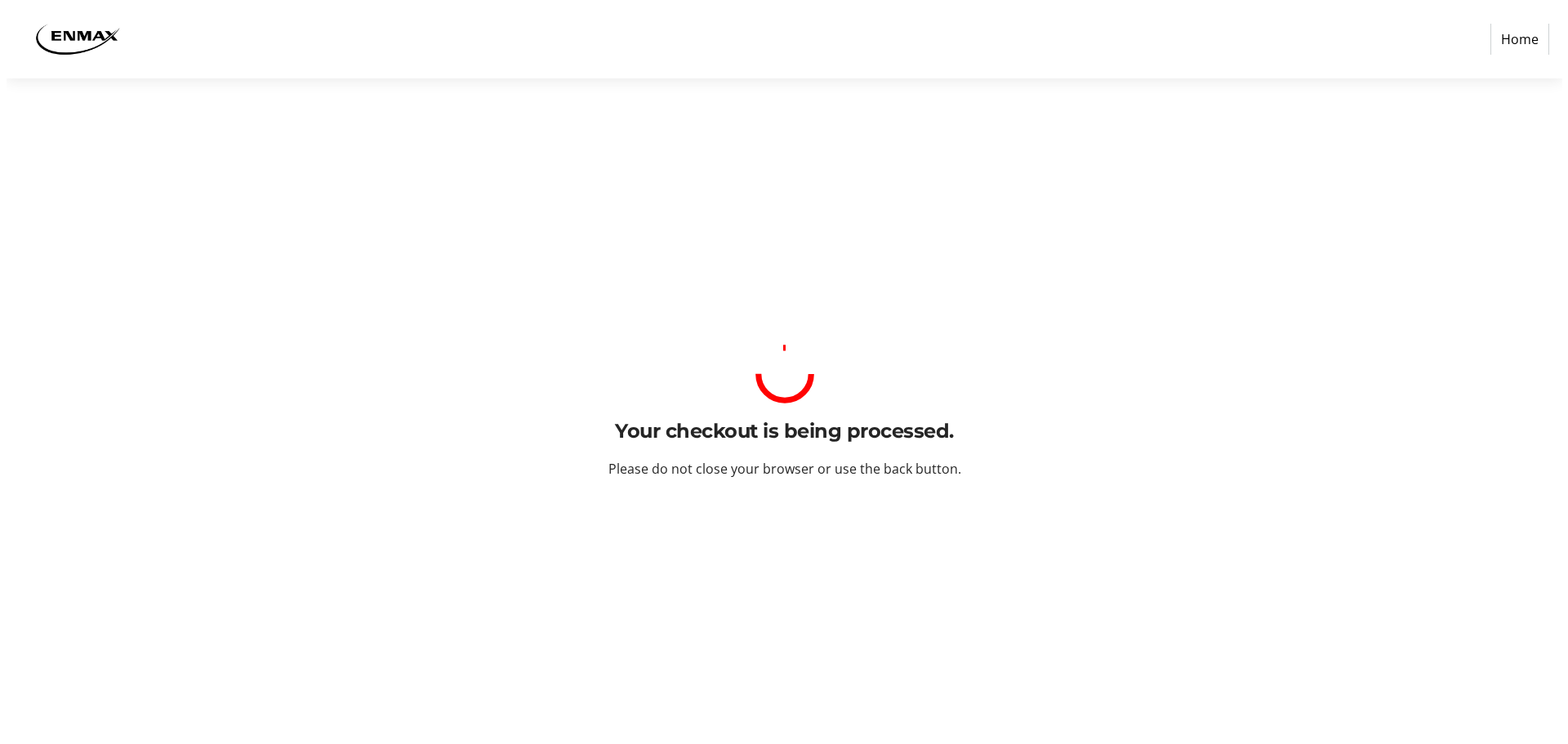
scroll to position [0, 0]
